Goal: Information Seeking & Learning: Learn about a topic

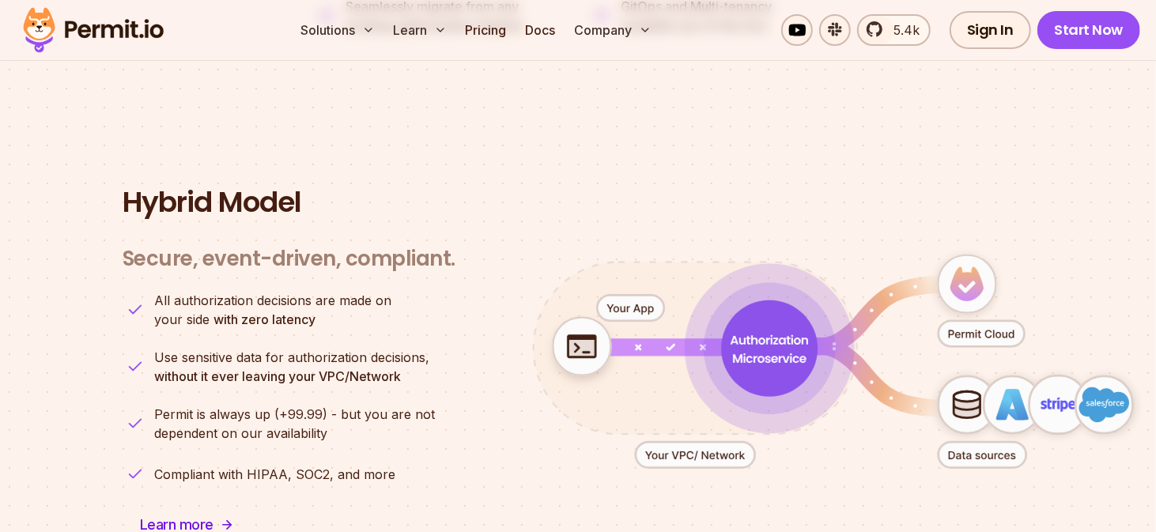
scroll to position [3954, 0]
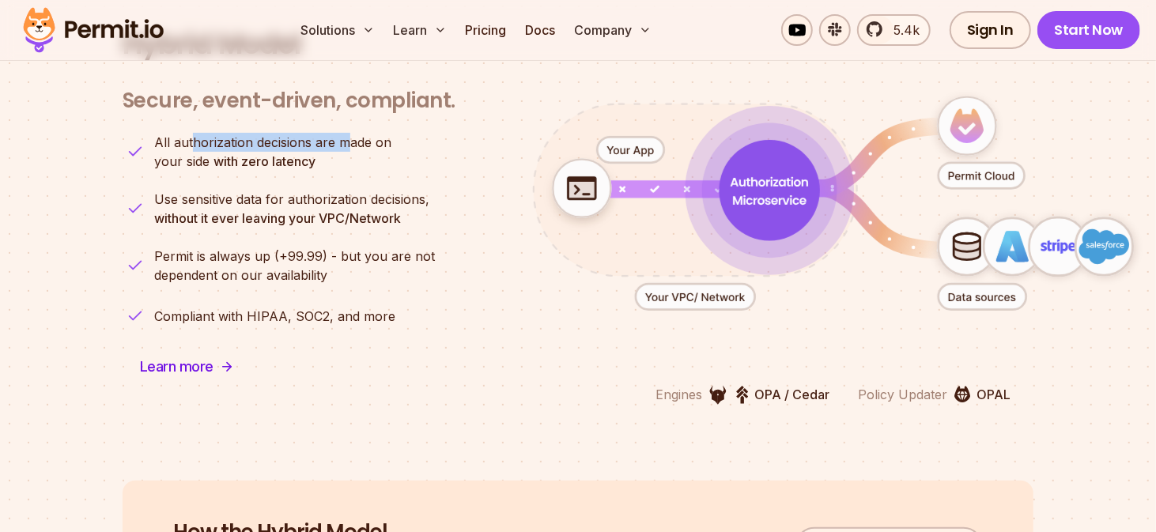
drag, startPoint x: 190, startPoint y: 120, endPoint x: 268, endPoint y: 148, distance: 83.0
click at [349, 133] on span "All authorization decisions are made on" at bounding box center [272, 142] width 237 height 19
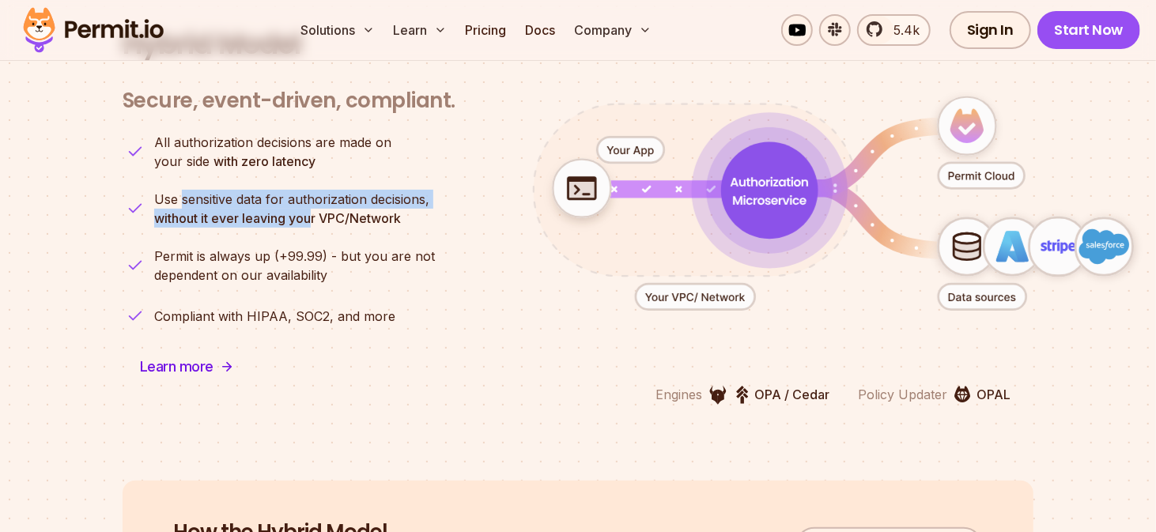
drag, startPoint x: 183, startPoint y: 181, endPoint x: 314, endPoint y: 199, distance: 132.5
click at [314, 199] on p "Use sensitive data for authorization decisions, without it ever leaving your VP…" at bounding box center [291, 209] width 275 height 38
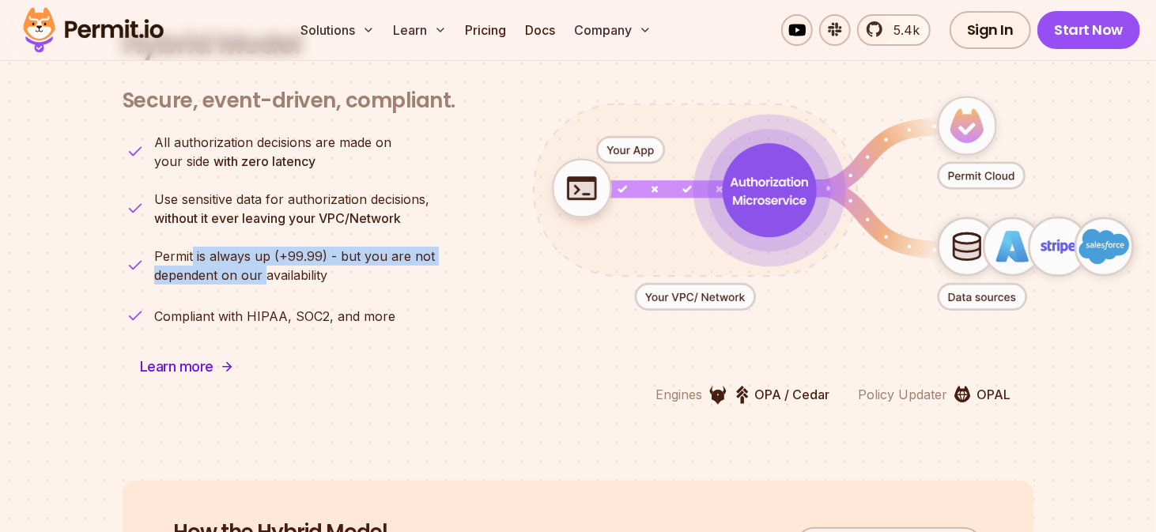
drag, startPoint x: 193, startPoint y: 236, endPoint x: 214, endPoint y: 289, distance: 57.6
click at [260, 255] on p "Permit is always up (+99.99) - but you are not dependent on our availability" at bounding box center [294, 266] width 281 height 38
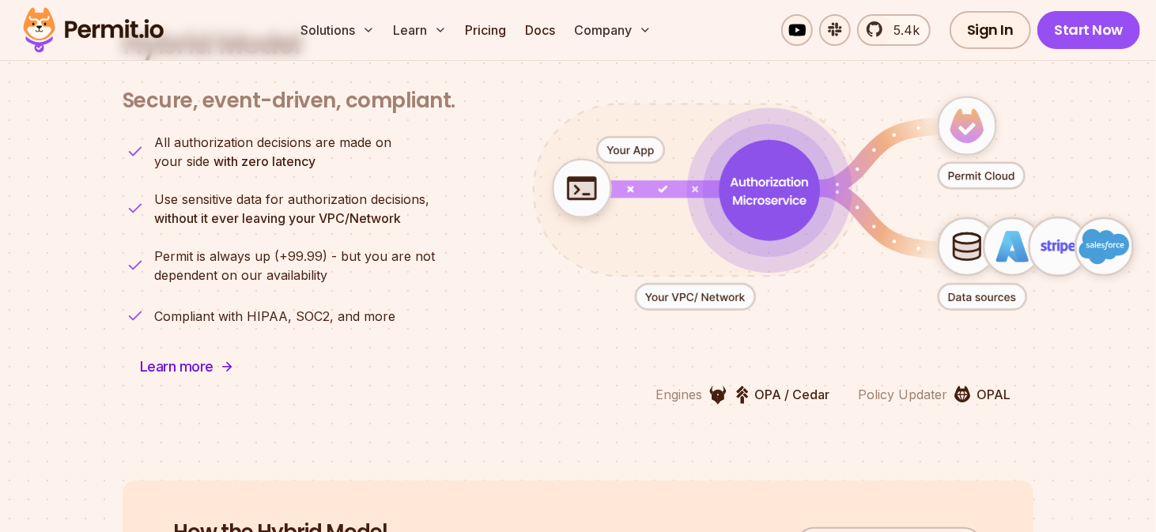
click at [231, 307] on p "Compliant with HIPAA, SOC2, and more" at bounding box center [274, 316] width 241 height 19
click at [241, 247] on span "Permit is always up (+99.99) - but you are not" at bounding box center [294, 256] width 281 height 19
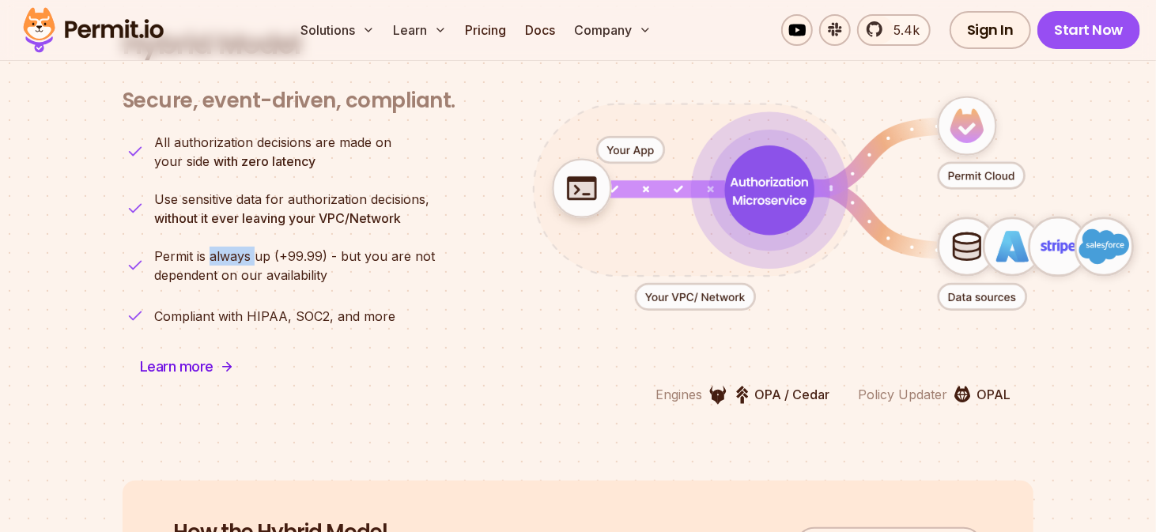
click at [241, 247] on span "Permit is always up (+99.99) - but you are not" at bounding box center [294, 256] width 281 height 19
